Goal: Information Seeking & Learning: Learn about a topic

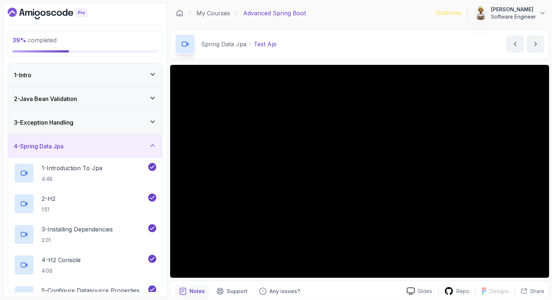
scroll to position [313, 0]
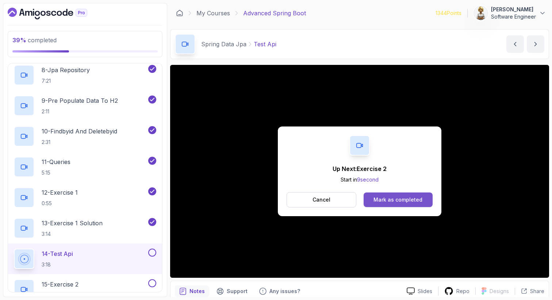
click at [376, 202] on div "Mark as completed" at bounding box center [397, 199] width 49 height 7
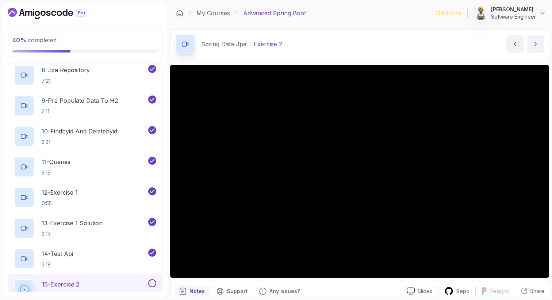
click at [94, 281] on div "15 - Exercise 2 0:24" at bounding box center [80, 289] width 133 height 20
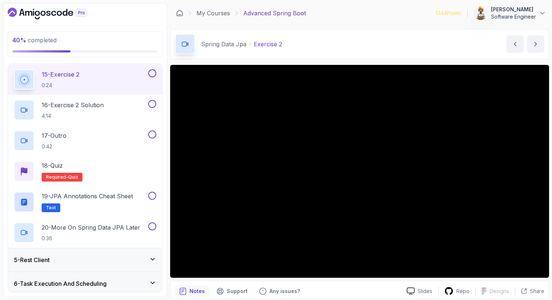
scroll to position [517, 0]
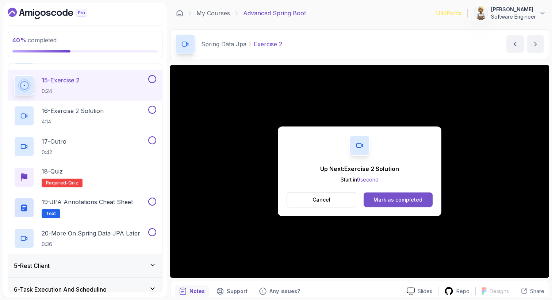
click at [392, 195] on button "Mark as completed" at bounding box center [397, 200] width 69 height 15
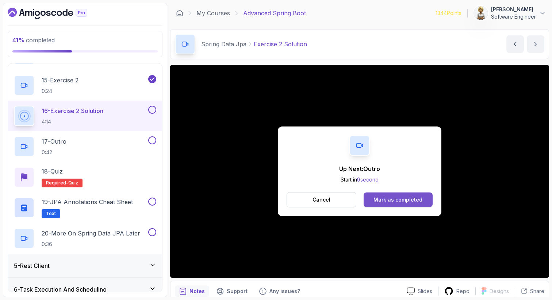
click at [384, 194] on button "Mark as completed" at bounding box center [397, 200] width 69 height 15
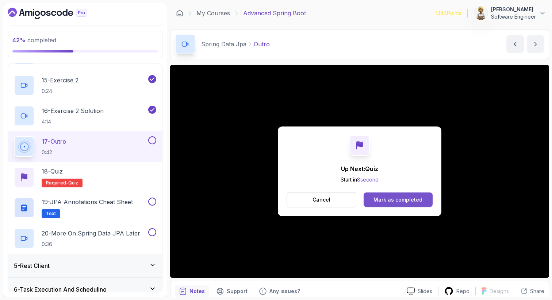
click at [383, 200] on div "Mark as completed" at bounding box center [397, 199] width 49 height 7
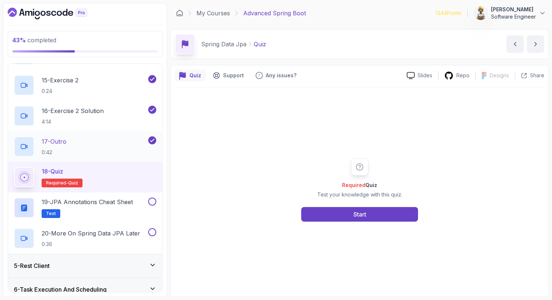
click at [82, 146] on div "17 - Outro 0:42" at bounding box center [80, 146] width 133 height 20
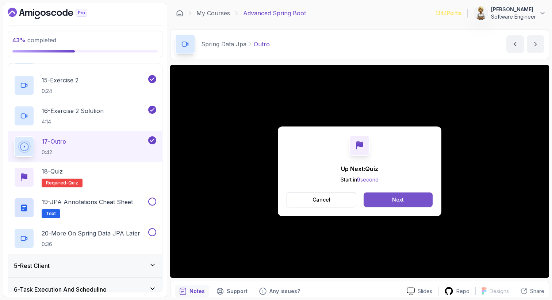
click at [393, 201] on div "Next" at bounding box center [398, 199] width 12 height 7
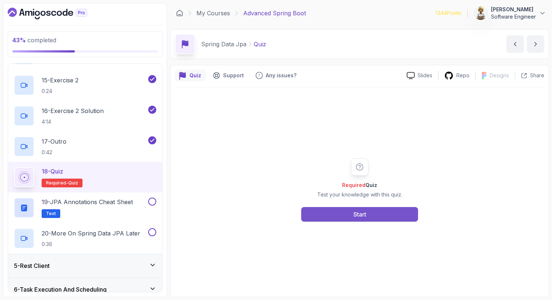
click at [325, 217] on button "Start" at bounding box center [359, 214] width 117 height 15
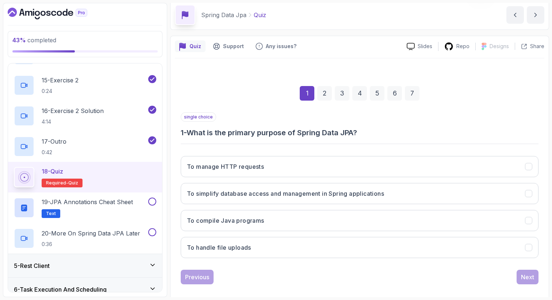
scroll to position [37, 0]
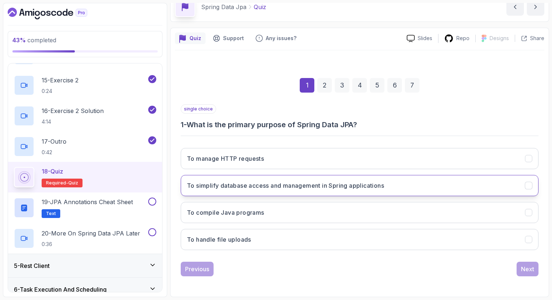
click at [265, 188] on h3 "To simplify database access and management in Spring applications" at bounding box center [285, 185] width 197 height 9
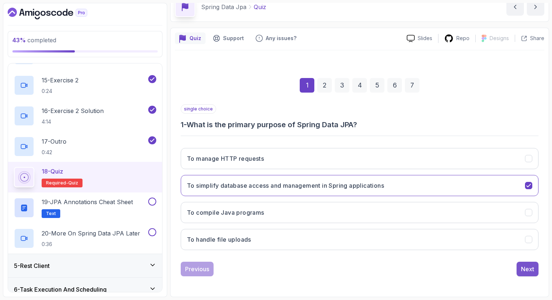
click at [524, 269] on div "Next" at bounding box center [527, 269] width 13 height 9
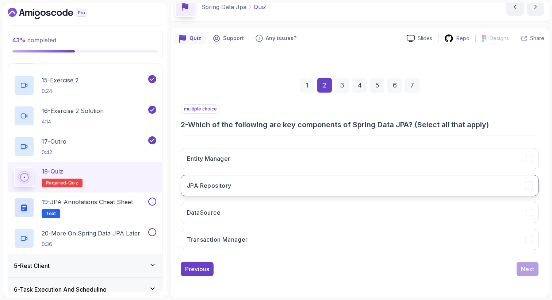
click at [321, 187] on button "JPA Repository" at bounding box center [360, 185] width 358 height 21
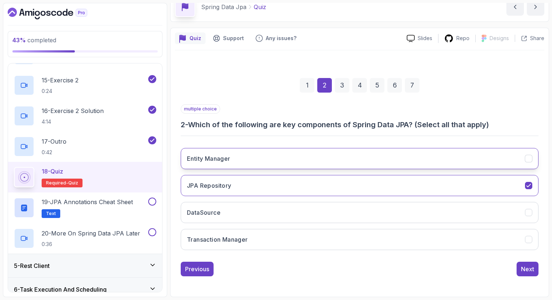
click at [314, 159] on button "Entity Manager" at bounding box center [360, 158] width 358 height 21
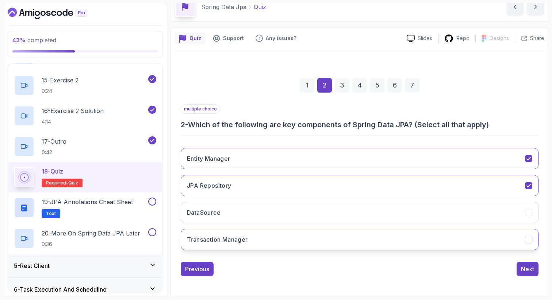
click at [290, 243] on button "Transaction Manager" at bounding box center [360, 239] width 358 height 21
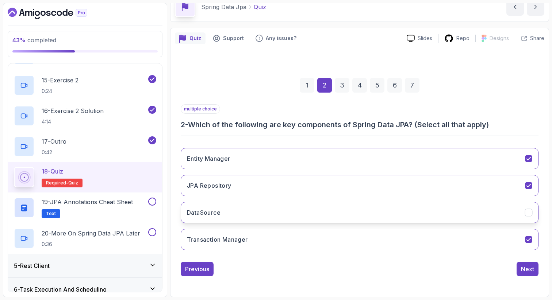
click at [302, 223] on button "DataSource" at bounding box center [360, 212] width 358 height 21
click at [528, 271] on div "Next" at bounding box center [527, 269] width 13 height 9
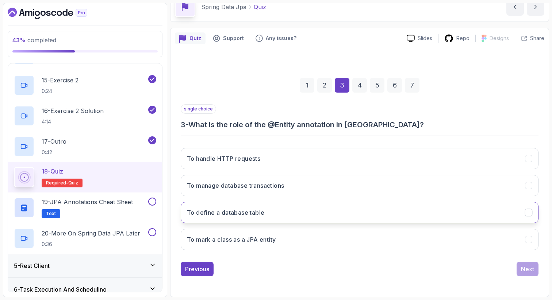
click at [326, 210] on button "To define a database table" at bounding box center [360, 212] width 358 height 21
click at [531, 267] on div "Next" at bounding box center [527, 269] width 13 height 9
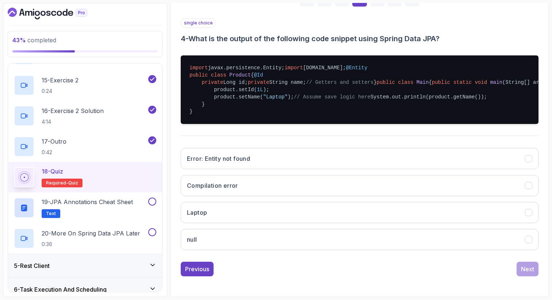
scroll to position [225, 0]
click at [477, 215] on button "Laptop" at bounding box center [360, 212] width 358 height 21
click at [528, 267] on div "Next" at bounding box center [527, 269] width 13 height 9
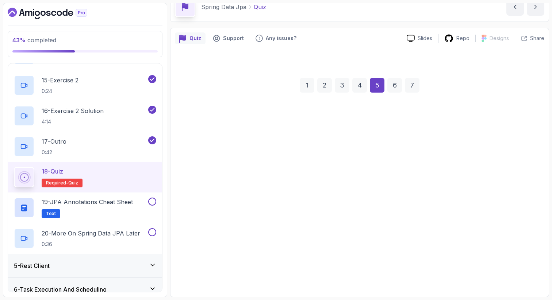
scroll to position [37, 0]
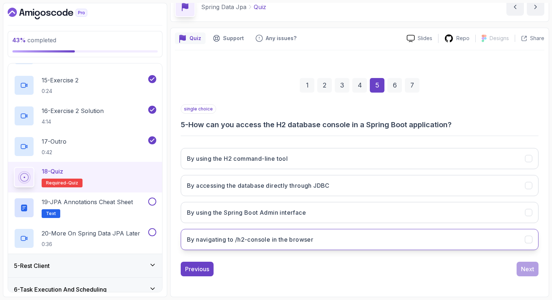
click at [355, 242] on button "By navigating to /h2-console in the browser" at bounding box center [360, 239] width 358 height 21
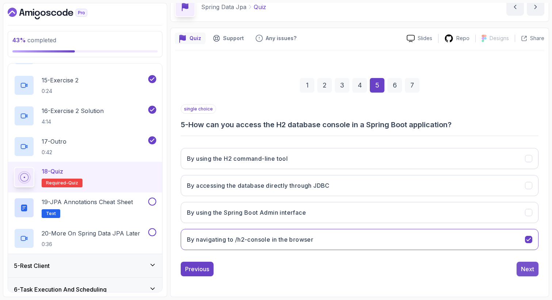
click at [529, 266] on div "Next" at bounding box center [527, 269] width 13 height 9
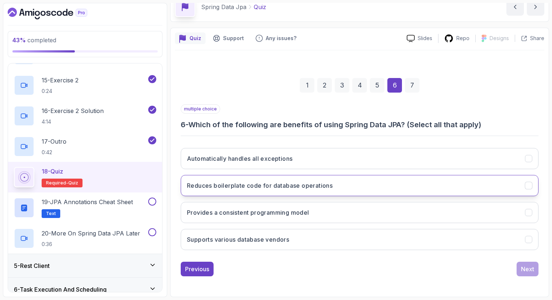
click at [505, 186] on button "Reduces boilerplate code for database operations" at bounding box center [360, 185] width 358 height 21
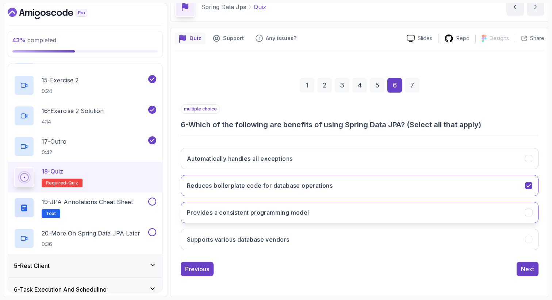
click at [478, 215] on button "Provides a consistent programming model" at bounding box center [360, 212] width 358 height 21
click at [469, 236] on button "Supports various database vendors" at bounding box center [360, 239] width 358 height 21
click at [529, 267] on div "Next" at bounding box center [527, 269] width 13 height 9
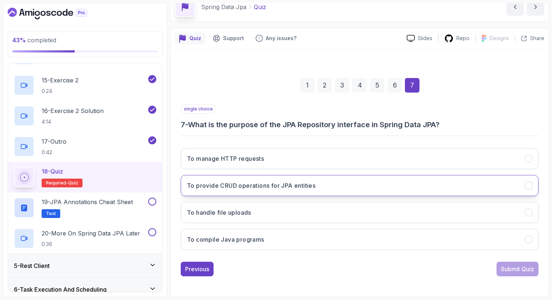
click at [486, 186] on button "To provide CRUD operations for JPA entities" at bounding box center [360, 185] width 358 height 21
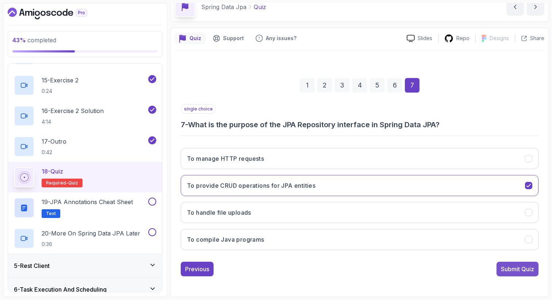
click at [527, 265] on div "Submit Quiz" at bounding box center [517, 269] width 33 height 9
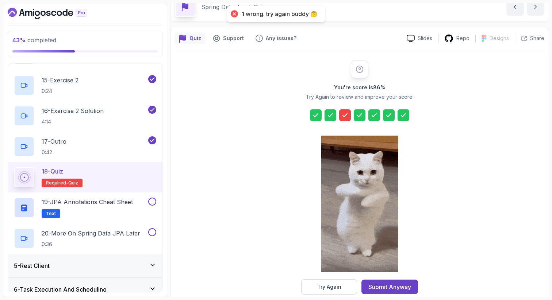
click at [346, 113] on icon at bounding box center [344, 115] width 7 height 7
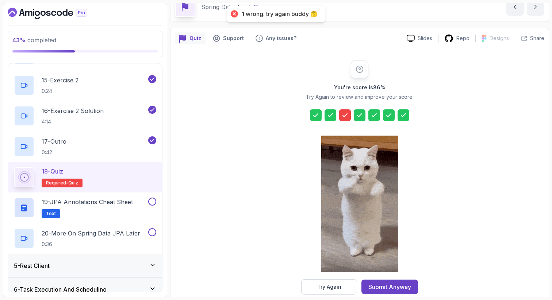
click at [326, 279] on div at bounding box center [359, 205] width 77 height 150
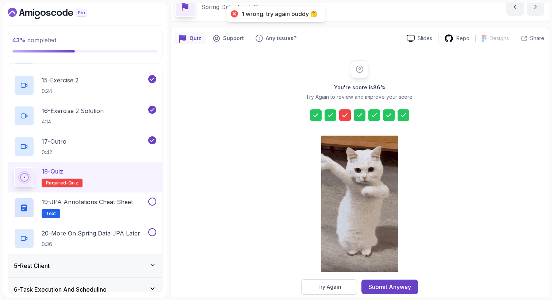
click at [326, 288] on div "Try Again" at bounding box center [329, 286] width 24 height 7
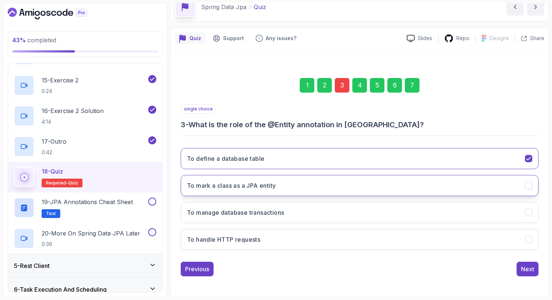
click at [343, 184] on button "To mark a class as a JPA entity" at bounding box center [360, 185] width 358 height 21
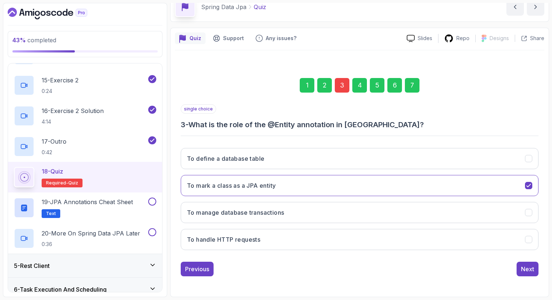
click at [410, 84] on div "7" at bounding box center [412, 85] width 15 height 15
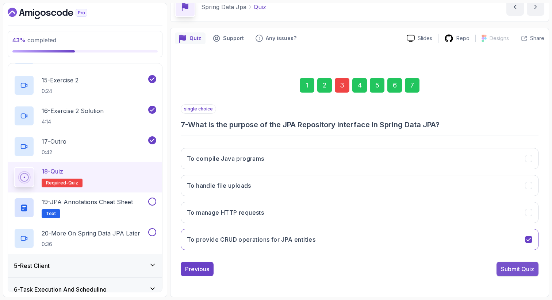
click at [503, 265] on div "Submit Quiz" at bounding box center [517, 269] width 33 height 9
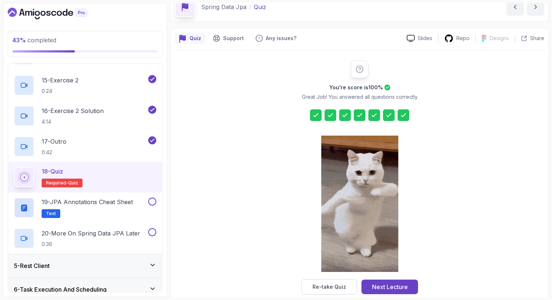
click at [317, 117] on icon at bounding box center [315, 115] width 7 height 7
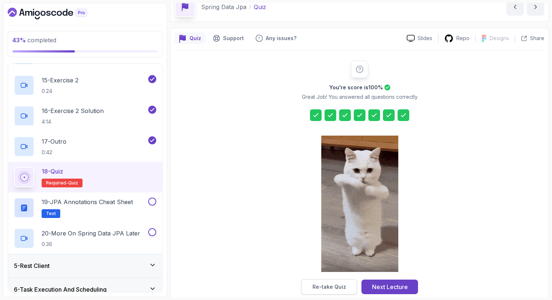
click at [334, 287] on div "Re-take Quiz" at bounding box center [329, 286] width 34 height 7
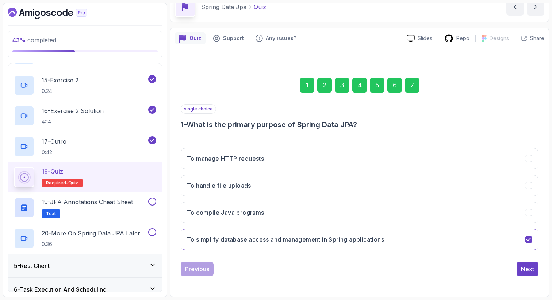
click at [325, 84] on div "2" at bounding box center [324, 85] width 15 height 15
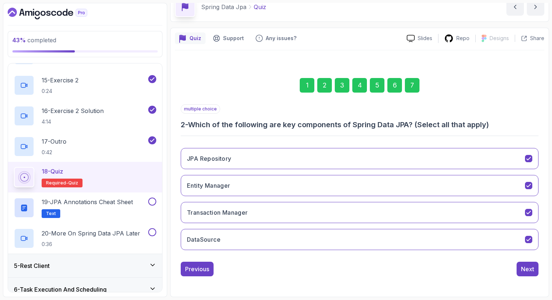
click at [341, 87] on div "3" at bounding box center [342, 85] width 15 height 15
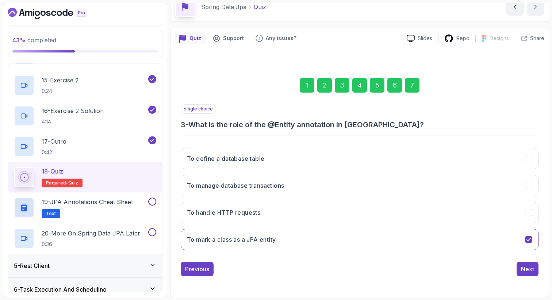
click at [358, 87] on div "4" at bounding box center [359, 85] width 15 height 15
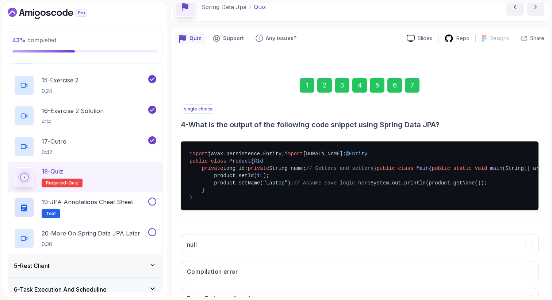
click at [378, 86] on div "5" at bounding box center [377, 85] width 15 height 15
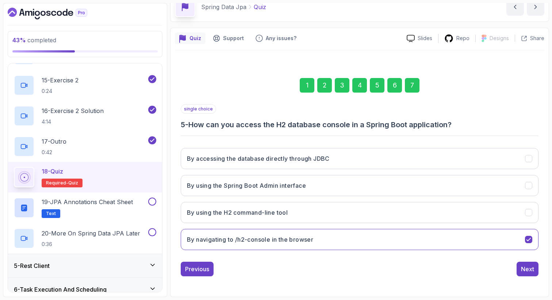
click at [393, 85] on div "6" at bounding box center [394, 85] width 15 height 15
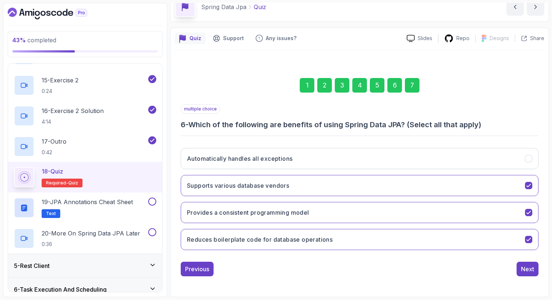
click at [410, 84] on div "7" at bounding box center [412, 85] width 15 height 15
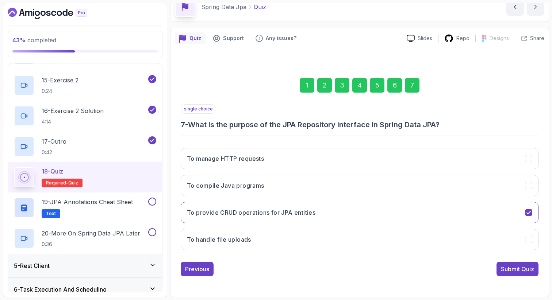
click at [505, 277] on div "1 2 3 4 5 6 7 single choice 7 - What is the purpose of the JPA Repository inter…" at bounding box center [359, 172] width 369 height 222
click at [507, 271] on div "Submit Quiz" at bounding box center [517, 269] width 33 height 9
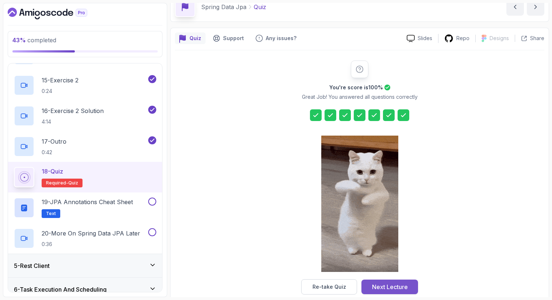
click at [397, 286] on div "Next Lecture" at bounding box center [390, 287] width 36 height 9
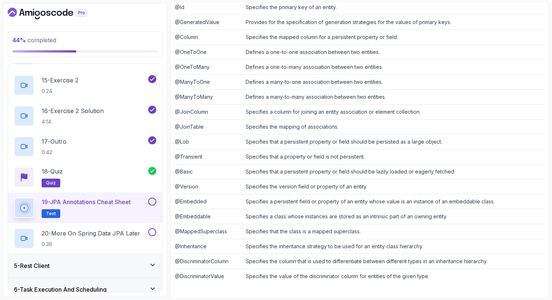
scroll to position [184, 0]
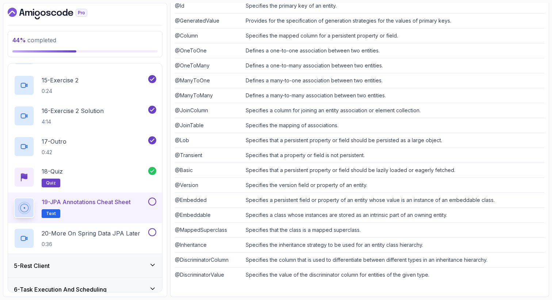
click at [153, 201] on button at bounding box center [152, 202] width 8 height 8
click at [121, 233] on p "20 - More On Spring Data JPA Later" at bounding box center [91, 233] width 98 height 9
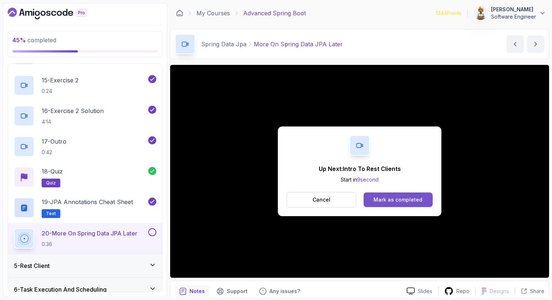
click at [386, 199] on div "Mark as completed" at bounding box center [397, 199] width 49 height 7
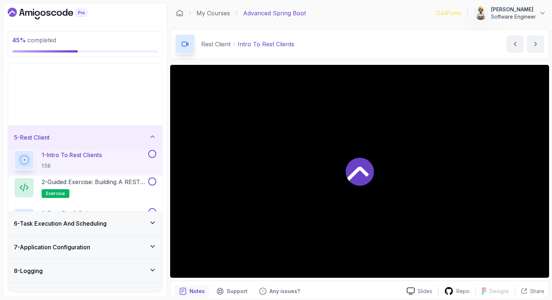
scroll to position [79, 0]
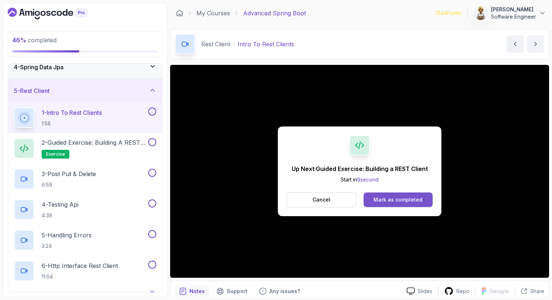
click at [373, 203] on button "Mark as completed" at bounding box center [397, 200] width 69 height 15
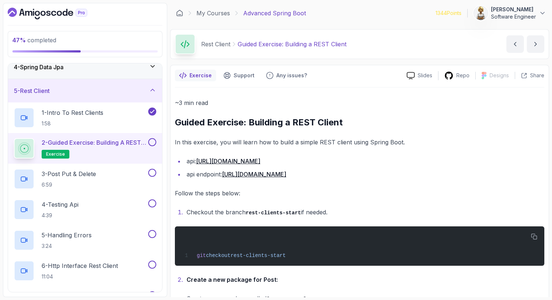
click at [316, 195] on p "Follow the steps below:" at bounding box center [359, 193] width 369 height 10
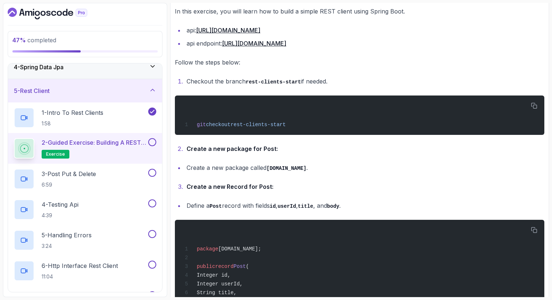
scroll to position [131, 0]
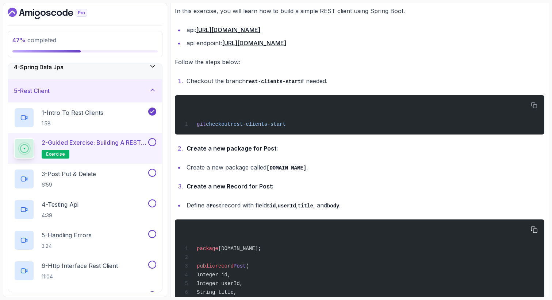
click at [295, 260] on div "package [DOMAIN_NAME]; public record Post ( Integer id, Integer userId, String …" at bounding box center [360, 274] width 358 height 101
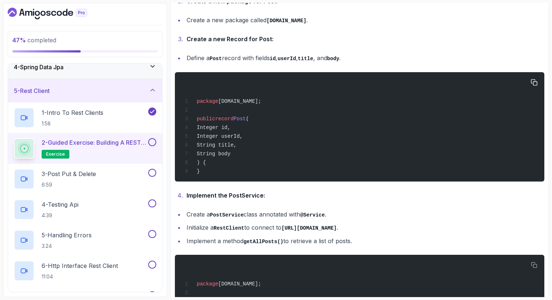
scroll to position [292, 0]
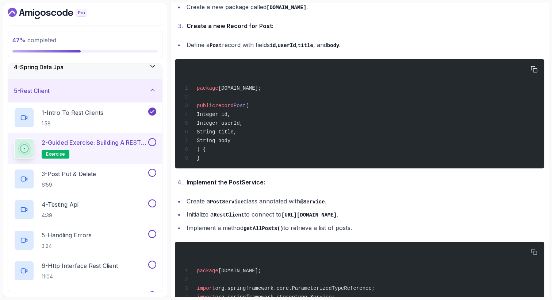
drag, startPoint x: 218, startPoint y: 115, endPoint x: 256, endPoint y: 146, distance: 48.8
click at [257, 146] on div "package [DOMAIN_NAME]; public record Post ( Integer id, Integer userId, String …" at bounding box center [360, 113] width 358 height 101
copy code "Integer id, Integer userId, String title, String body"
click at [234, 188] on li "Implement the PostService:" at bounding box center [364, 182] width 360 height 10
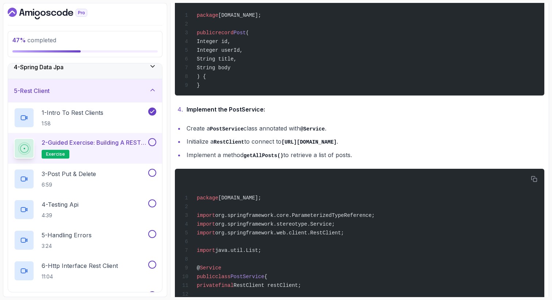
scroll to position [379, 0]
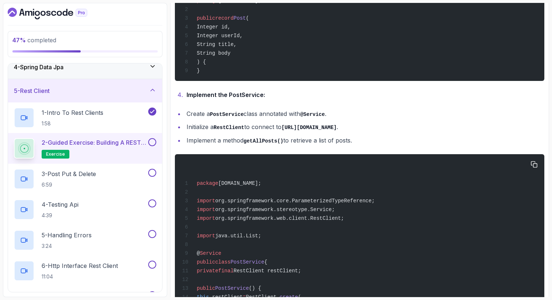
click at [285, 170] on div "package [DOMAIN_NAME]; import org.springframework.core.ParameterizedTypeReferen…" at bounding box center [360, 275] width 358 height 232
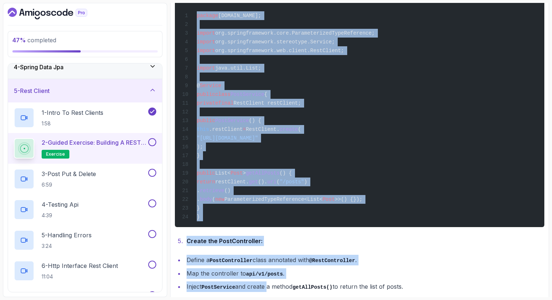
scroll to position [581, 0]
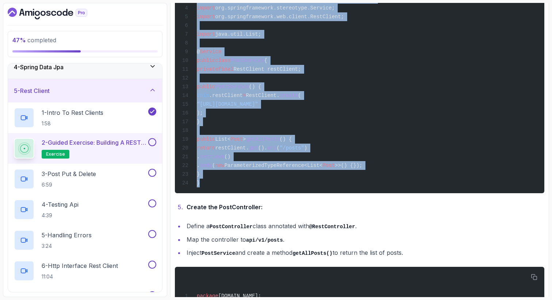
drag, startPoint x: 197, startPoint y: 114, endPoint x: 292, endPoint y: 192, distance: 123.2
click at [292, 189] on div "package [DOMAIN_NAME]; import org.springframework.core.ParameterizedTypeReferen…" at bounding box center [360, 73] width 358 height 232
copy code "package [DOMAIN_NAME]; import org.springframework.core.ParameterizedTypeReferen…"
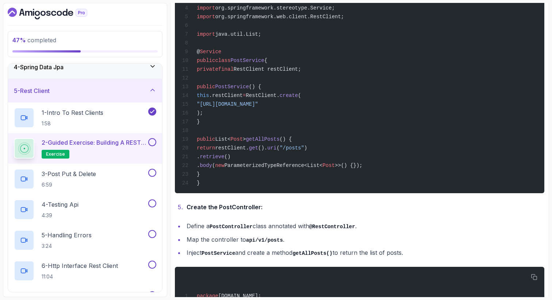
click at [436, 224] on div "~3 min read Guided Exercise: Building a REST Client In this exercise, you will …" at bounding box center [359, 77] width 369 height 1120
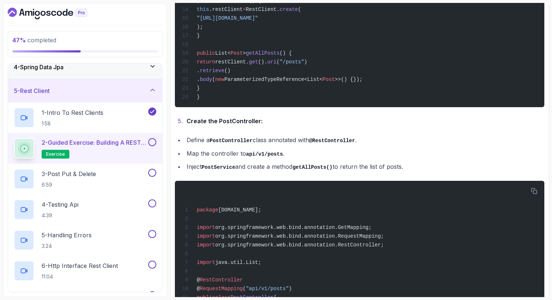
scroll to position [669, 0]
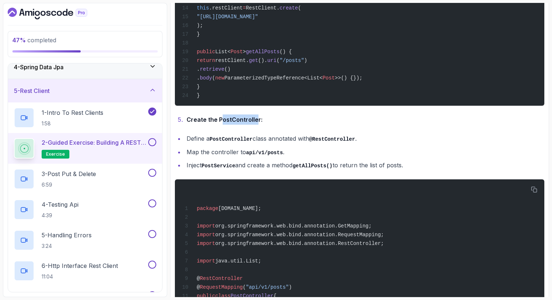
drag, startPoint x: 256, startPoint y: 130, endPoint x: 219, endPoint y: 130, distance: 37.9
click at [219, 123] on strong "Create the PostController:" at bounding box center [224, 119] width 76 height 7
drag, startPoint x: 258, startPoint y: 131, endPoint x: 217, endPoint y: 130, distance: 40.9
click at [217, 123] on strong "Create the PostController:" at bounding box center [224, 119] width 76 height 7
copy strong "PostController"
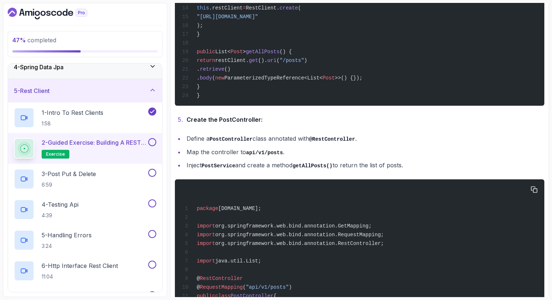
click at [309, 205] on div "package [DOMAIN_NAME]; import org.springframework.web.bind.annotation.GetMappin…" at bounding box center [360, 291] width 358 height 215
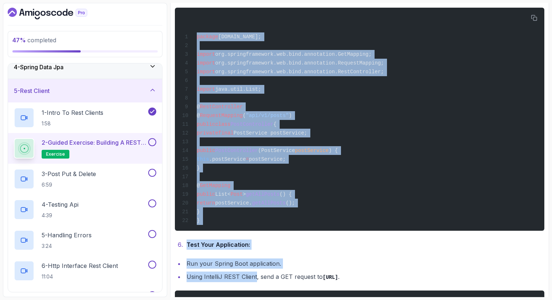
scroll to position [851, 0]
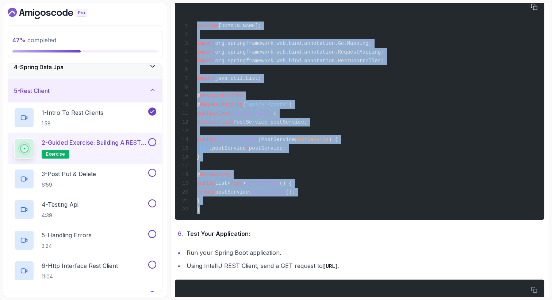
drag, startPoint x: 197, startPoint y: 102, endPoint x: 237, endPoint y: 234, distance: 137.9
click at [237, 220] on pre "package [DOMAIN_NAME]; import org.springframework.web.bind.annotation.GetMappin…" at bounding box center [359, 108] width 369 height 223
copy code "package [DOMAIN_NAME]; import org.springframework.web.bind.annotation.GetMappin…"
click at [355, 193] on div "package [DOMAIN_NAME]; import org.springframework.web.bind.annotation.GetMappin…" at bounding box center [360, 108] width 358 height 215
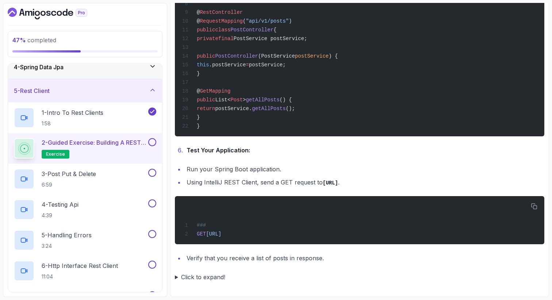
scroll to position [954, 0]
click at [176, 276] on summary "Click to expand!" at bounding box center [359, 277] width 369 height 10
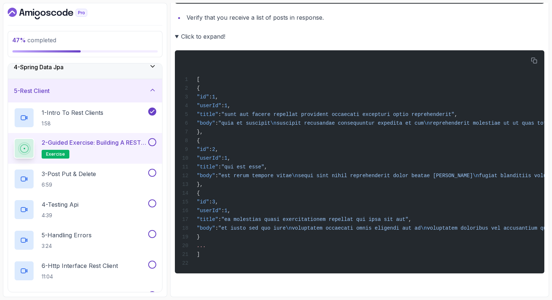
scroll to position [1203, 0]
click at [152, 142] on button at bounding box center [152, 142] width 8 height 8
click at [104, 172] on div "3 - Post Put & Delete 6:59" at bounding box center [80, 179] width 133 height 20
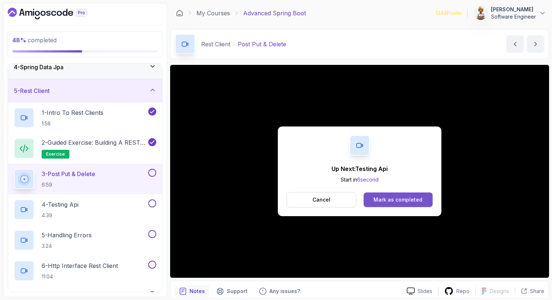
click at [395, 199] on div "Mark as completed" at bounding box center [397, 199] width 49 height 7
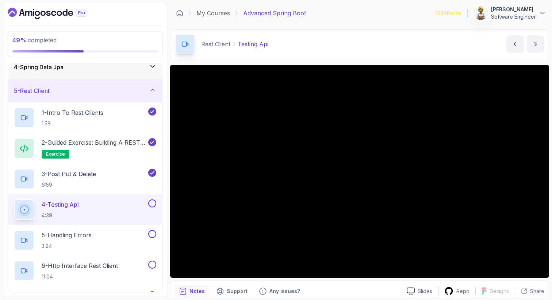
click at [85, 206] on div "4 - Testing Api 4:39" at bounding box center [80, 210] width 133 height 20
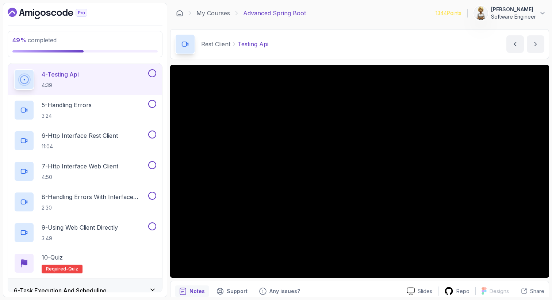
scroll to position [210, 0]
